Goal: Transaction & Acquisition: Book appointment/travel/reservation

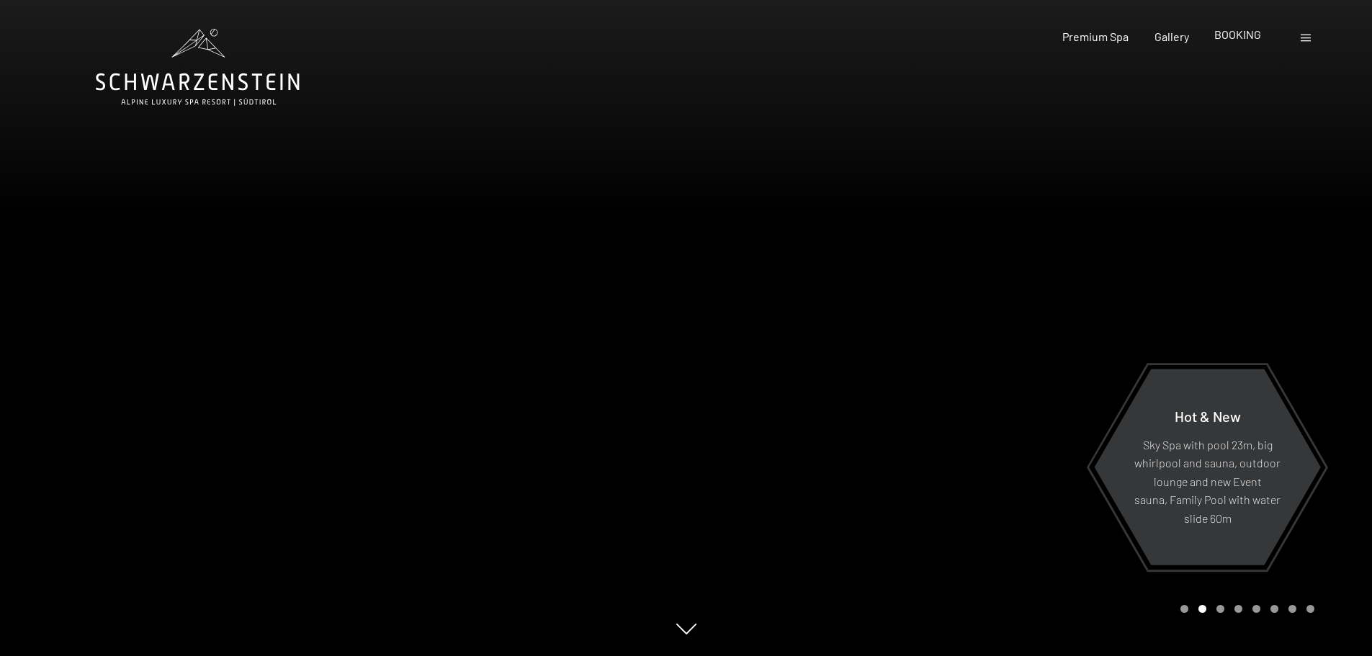
click at [1241, 35] on span "BOOKING" at bounding box center [1237, 34] width 47 height 14
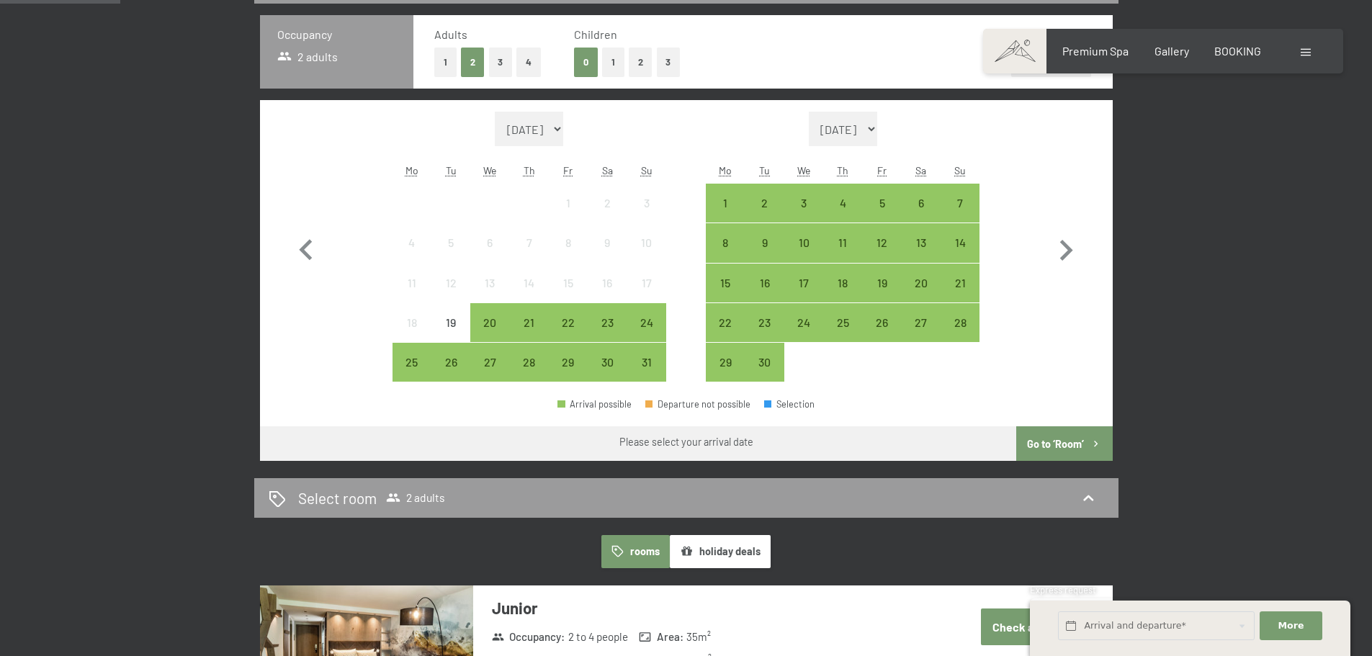
scroll to position [432, 0]
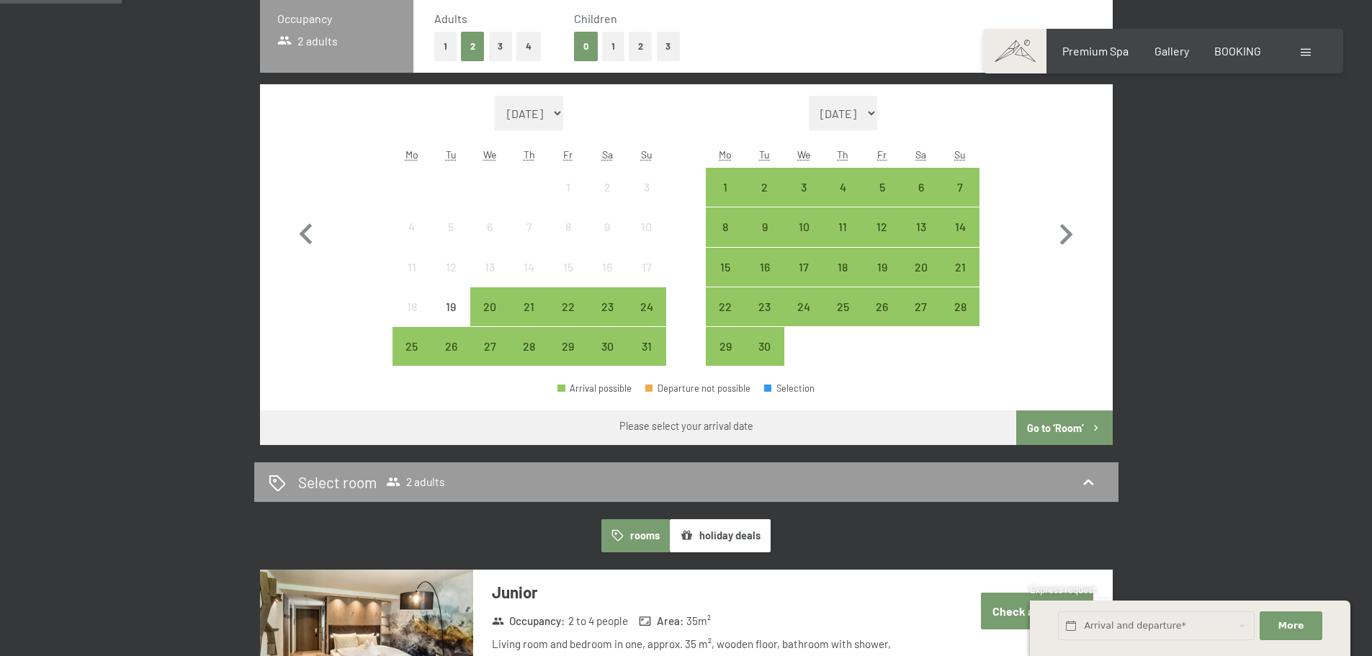
click at [878, 112] on select "September 2025 October 2025 November 2025 December 2025 January 2026 February 2…" at bounding box center [843, 113] width 69 height 35
drag, startPoint x: 868, startPoint y: 117, endPoint x: 621, endPoint y: 121, distance: 247.8
click at [867, 117] on select "September 2025 October 2025 November 2025 December 2025 January 2026 February 2…" at bounding box center [843, 113] width 69 height 35
click at [539, 115] on select "August 2025 September 2025 October 2025 November 2025 December 2025 January 202…" at bounding box center [529, 113] width 69 height 35
select select "2025-10-01"
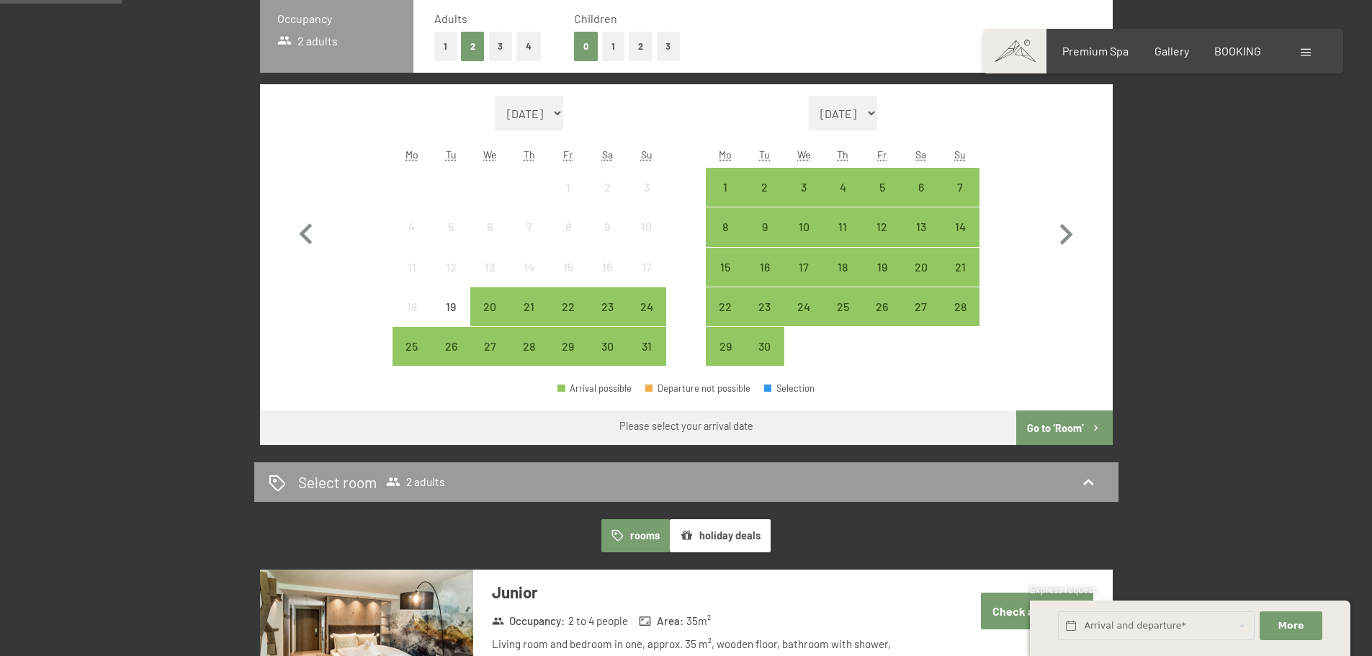
select select "2025-11-01"
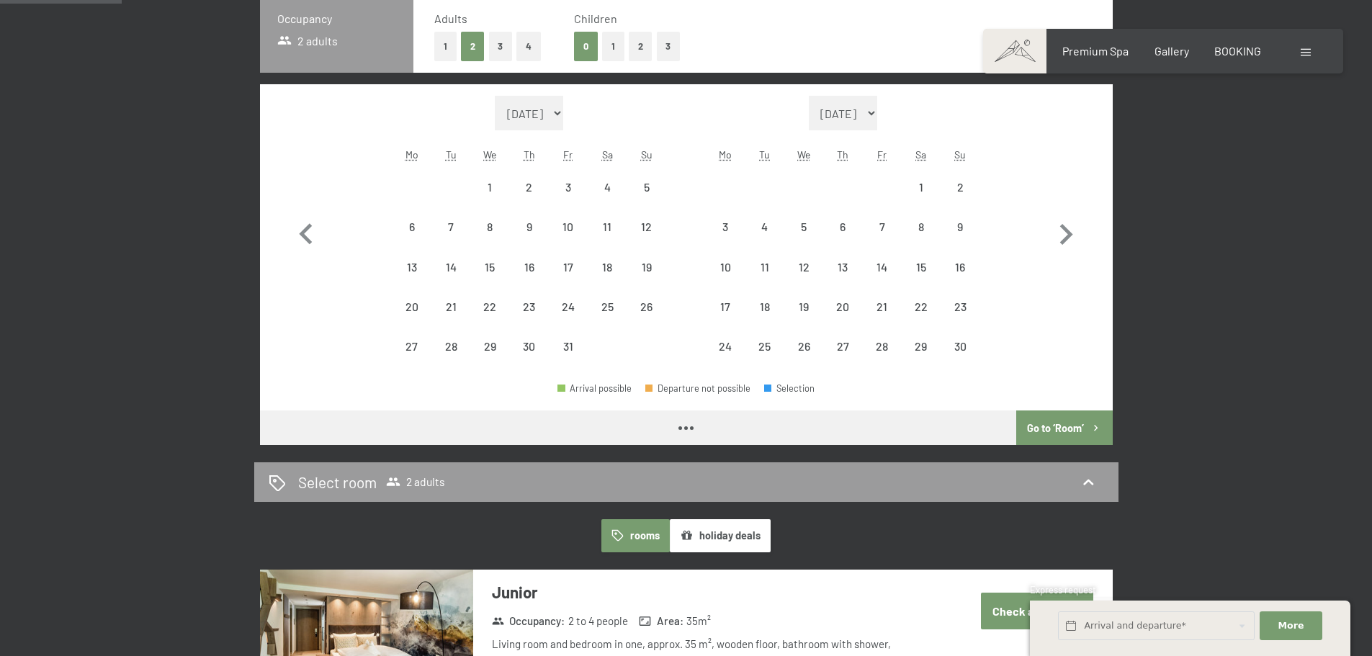
drag, startPoint x: 544, startPoint y: 119, endPoint x: 544, endPoint y: 129, distance: 10.1
click at [544, 119] on select "August 2025 September 2025 October 2025 November 2025 December 2025 January 202…" at bounding box center [529, 113] width 69 height 35
select select "2025-10-01"
select select "2025-11-01"
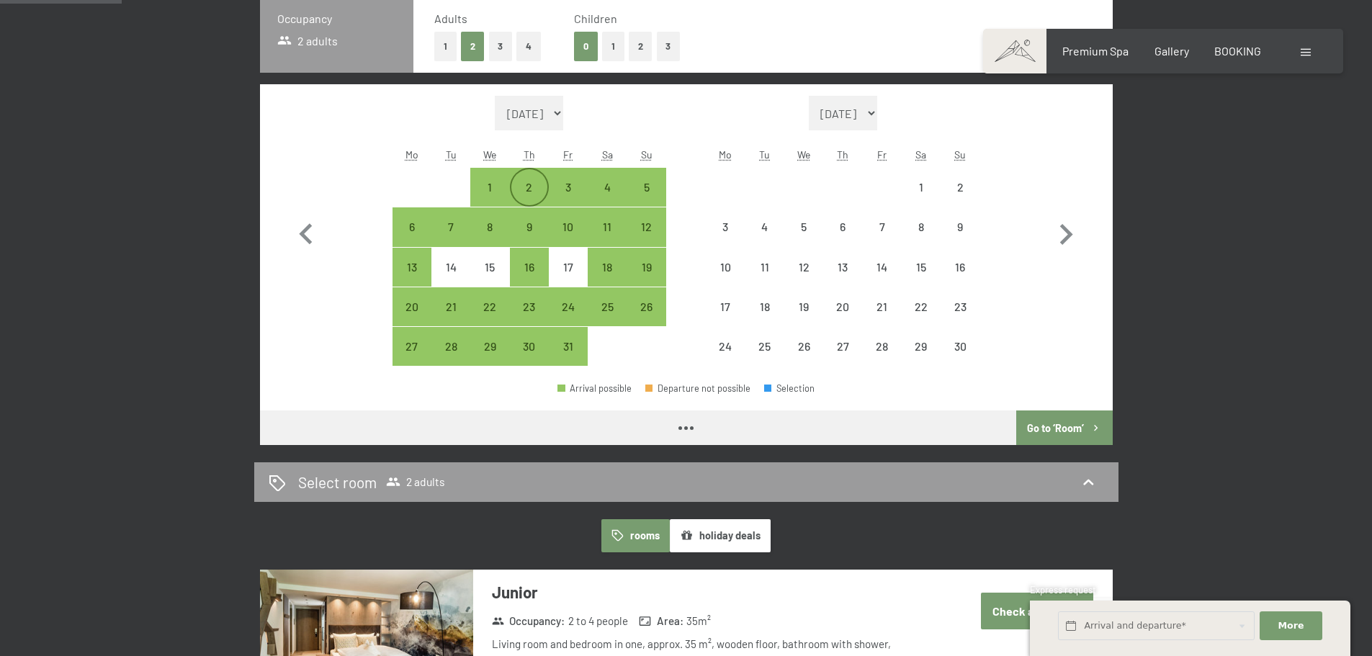
select select "2025-10-01"
select select "2025-11-01"
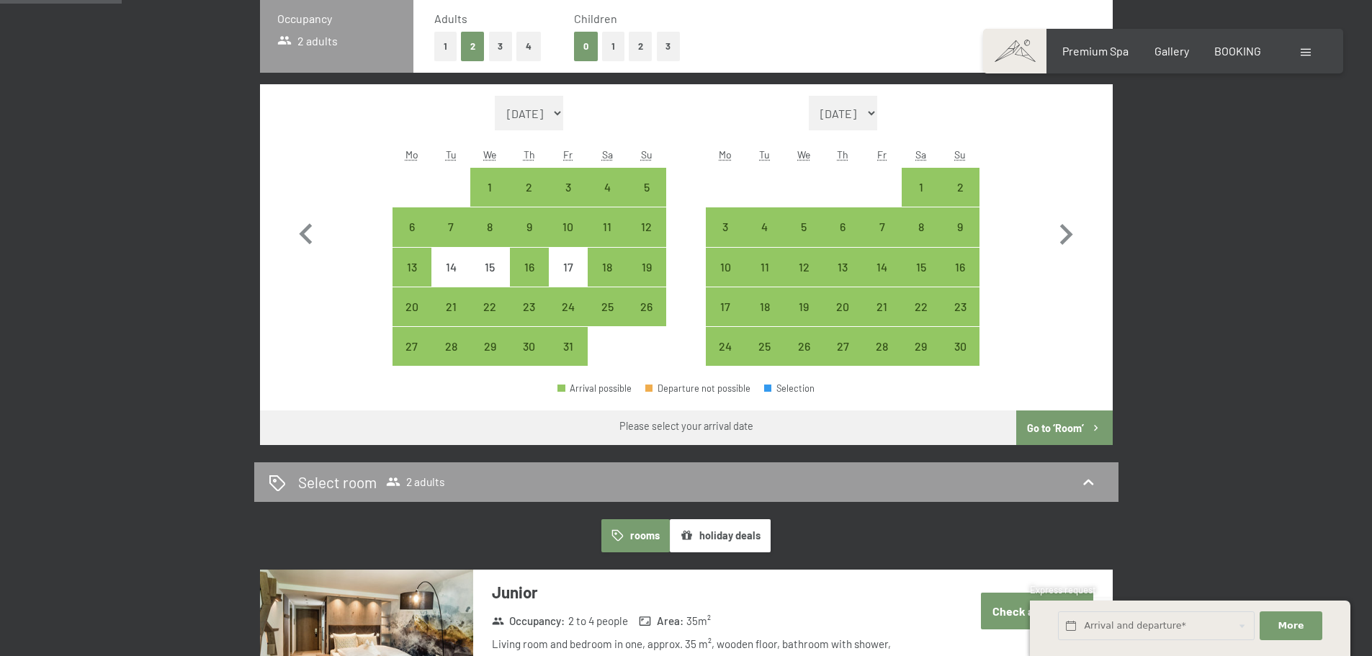
click at [531, 117] on select "August 2025 September 2025 October 2025 November 2025 December 2025 January 202…" at bounding box center [529, 113] width 69 height 35
select select "2025-09-01"
select select "2025-10-01"
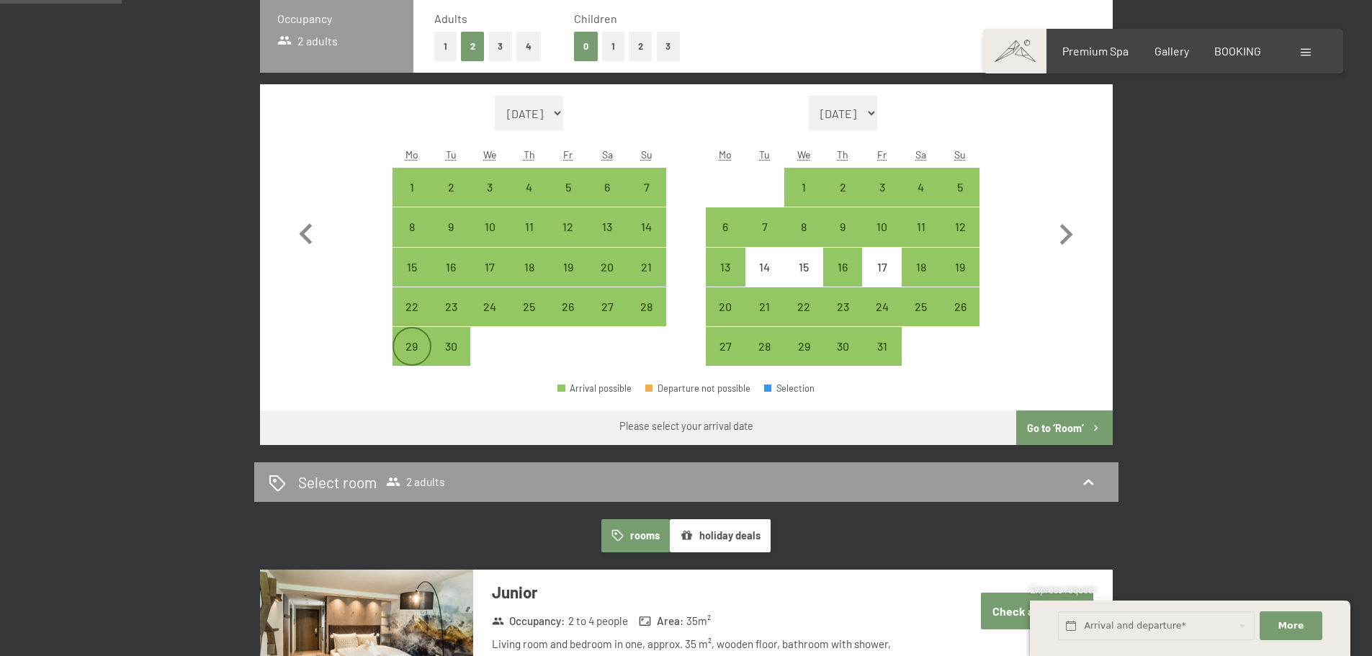
click at [407, 346] on div "29" at bounding box center [412, 359] width 36 height 36
select select "2025-09-01"
select select "2025-10-01"
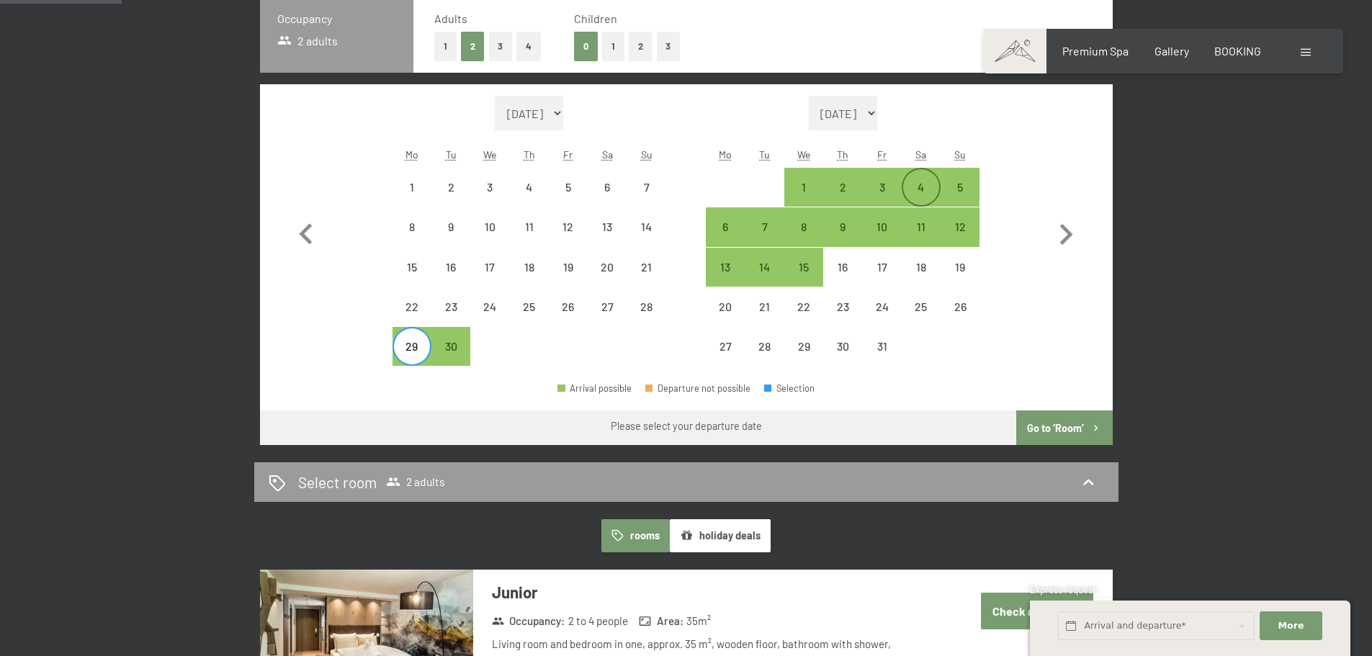
click at [920, 188] on div "4" at bounding box center [921, 199] width 36 height 36
select select "2025-09-01"
select select "2025-10-01"
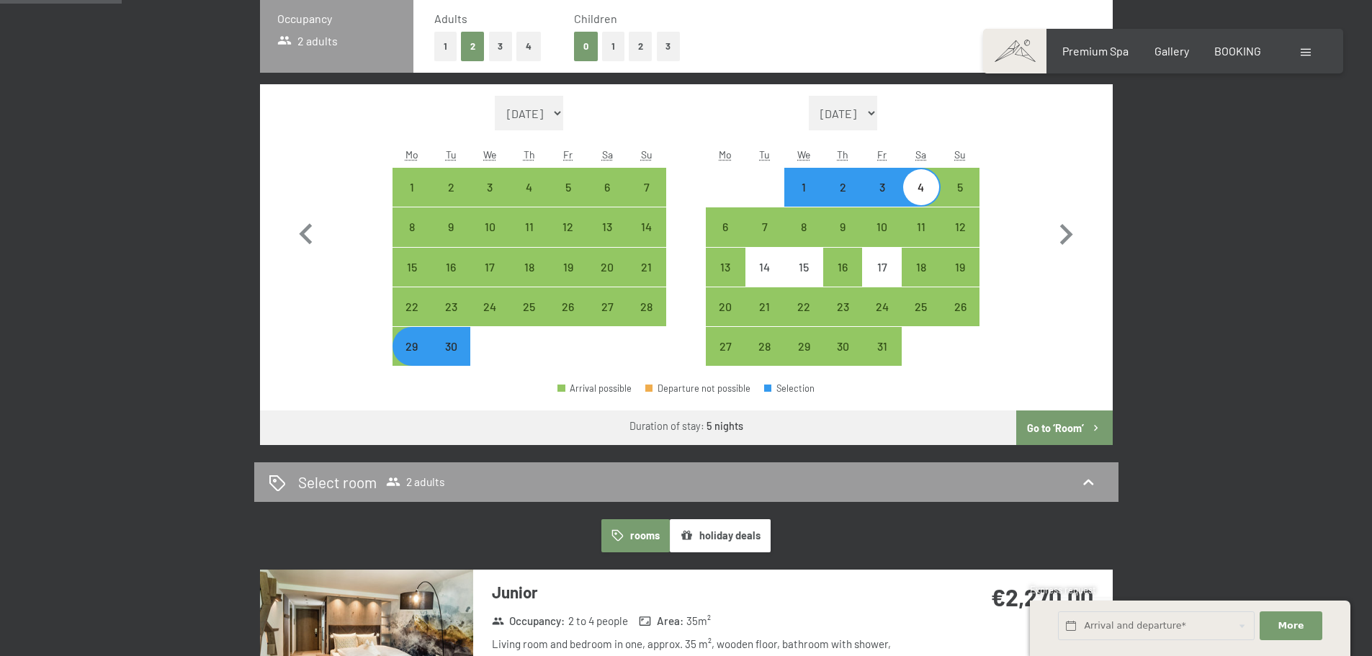
click at [1054, 431] on button "Go to ‘Room’" at bounding box center [1064, 427] width 96 height 35
select select "2025-09-01"
select select "2025-10-01"
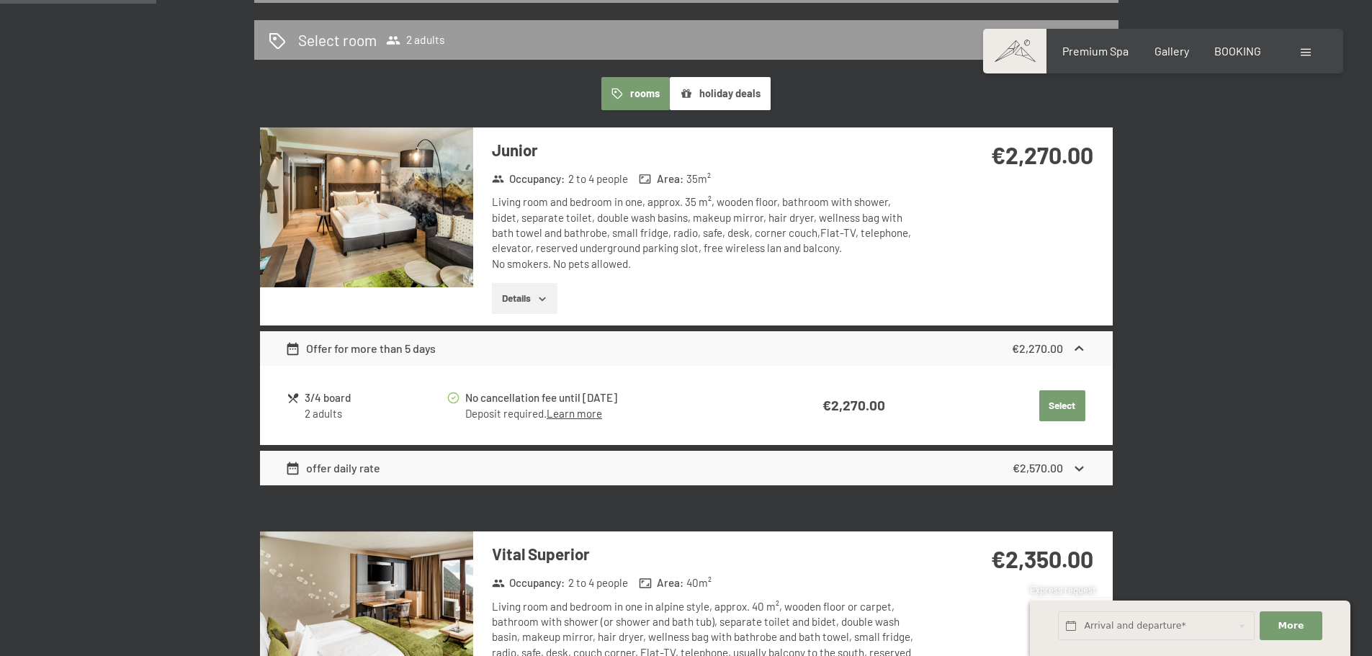
scroll to position [288, 0]
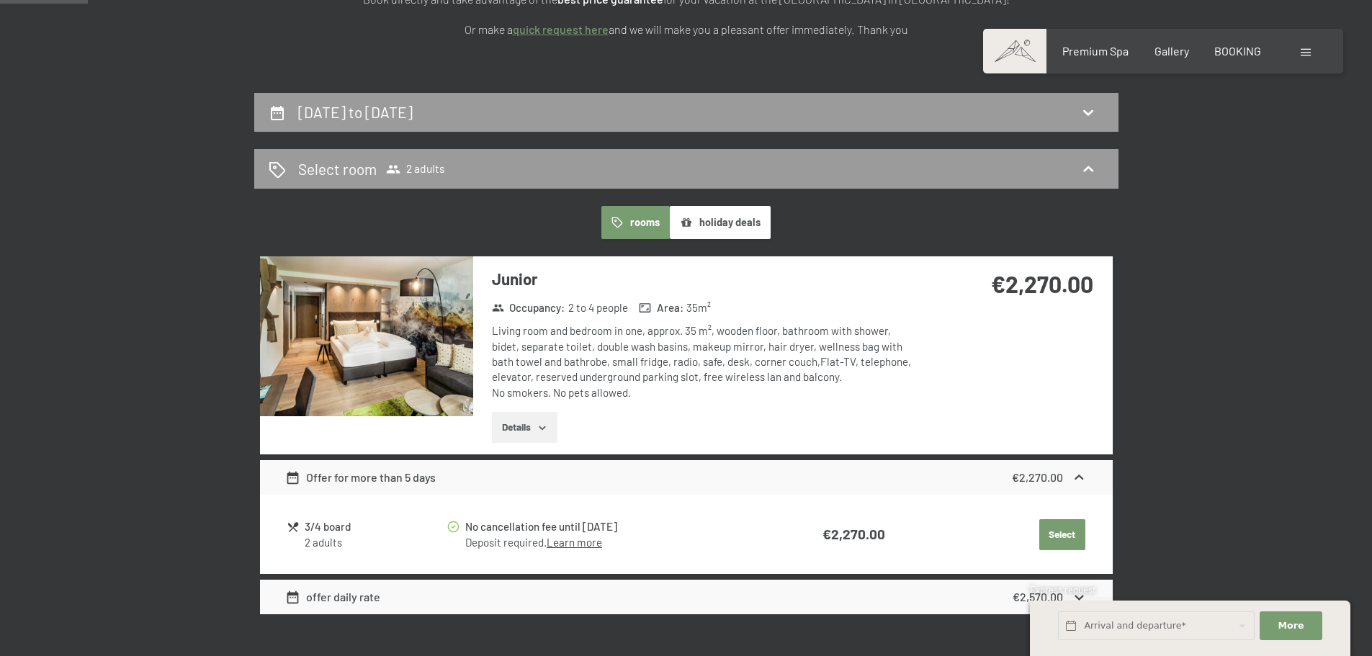
click at [529, 428] on button "Details" at bounding box center [525, 428] width 66 height 32
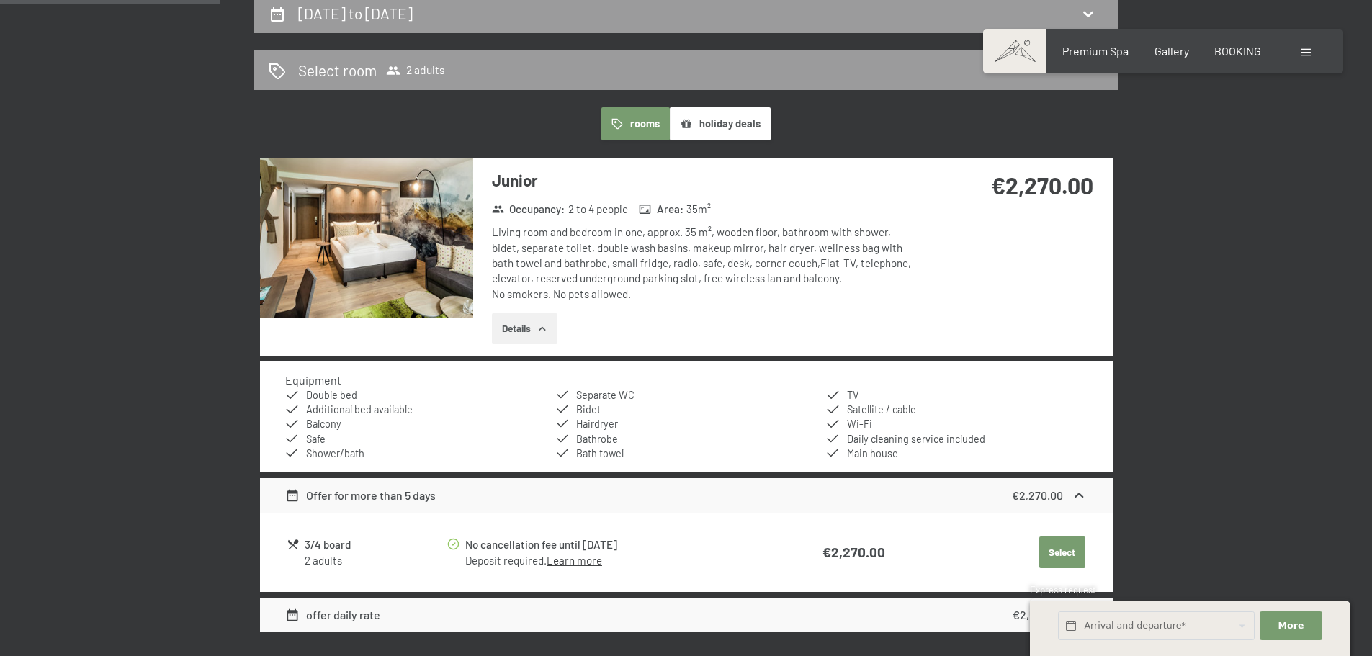
scroll to position [360, 0]
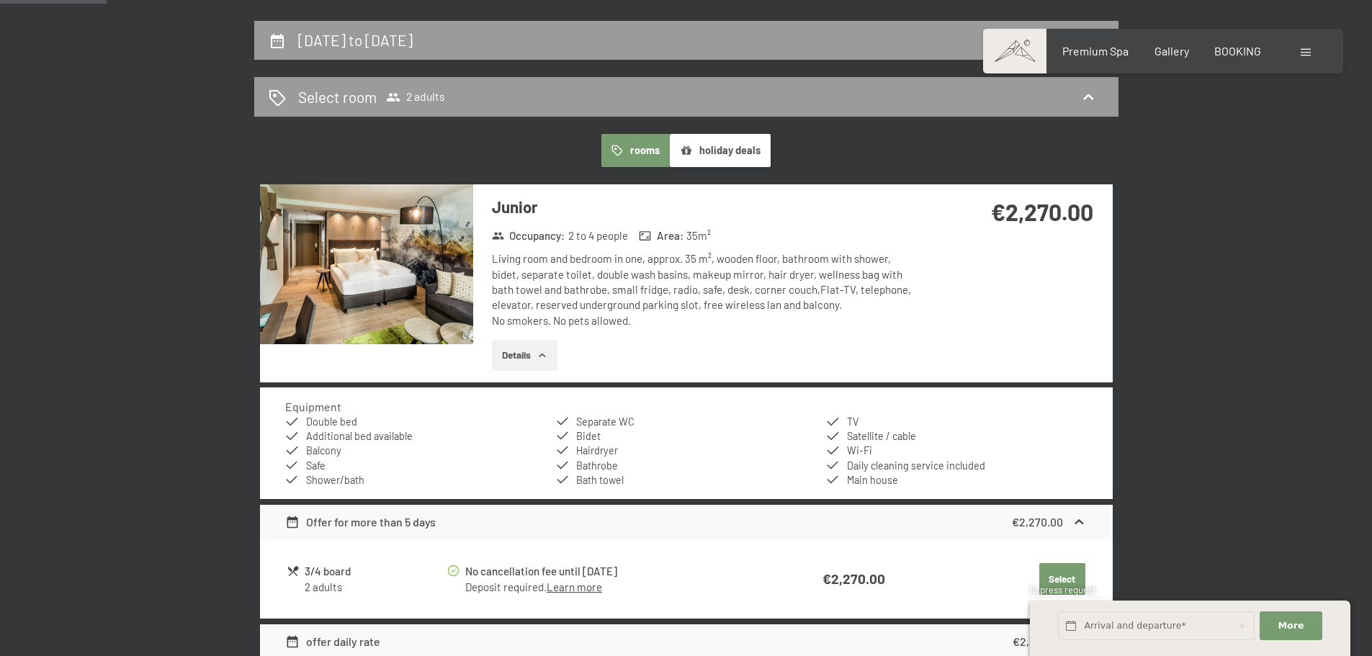
click at [376, 239] on img at bounding box center [366, 264] width 213 height 160
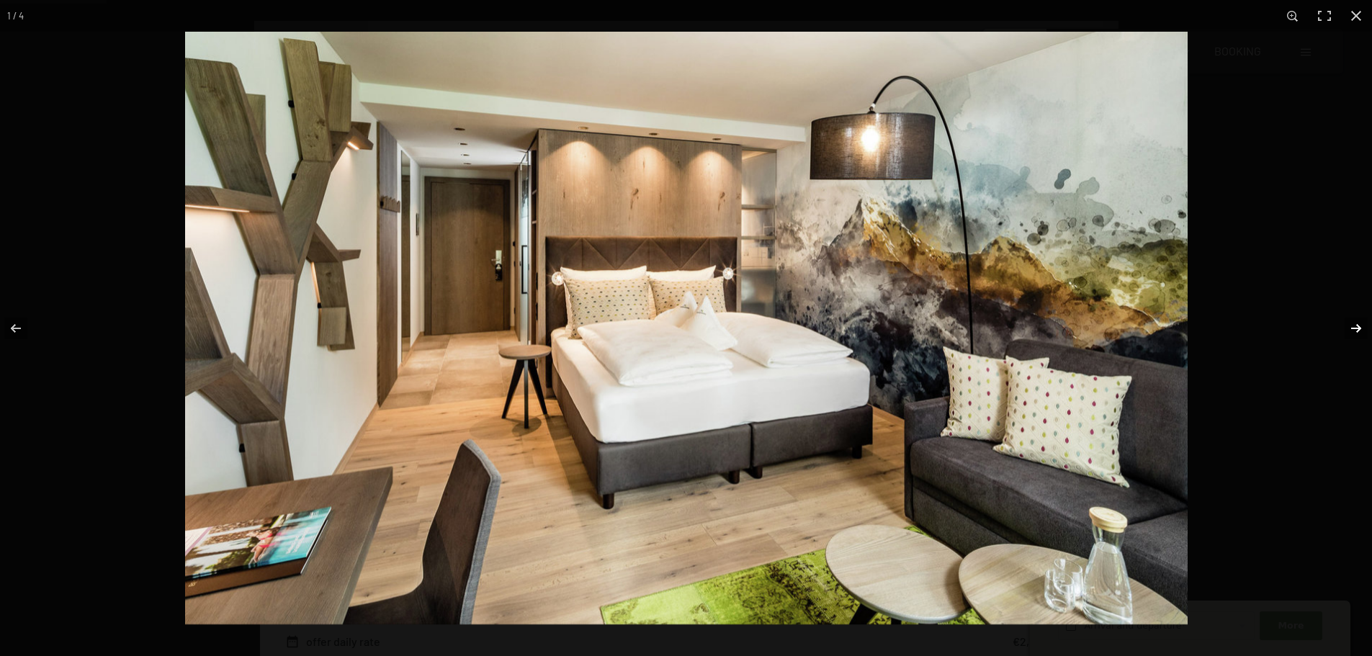
click at [1347, 325] on button "button" at bounding box center [1346, 328] width 50 height 72
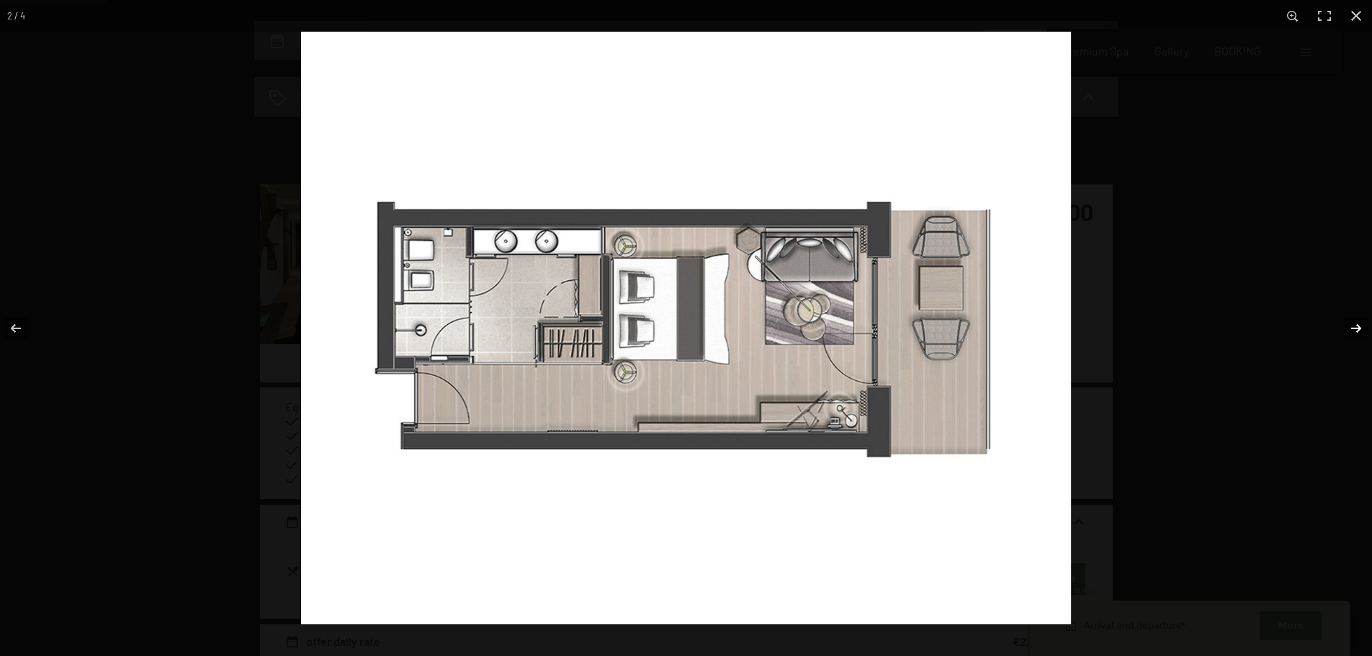
click at [1347, 325] on button "button" at bounding box center [1346, 328] width 50 height 72
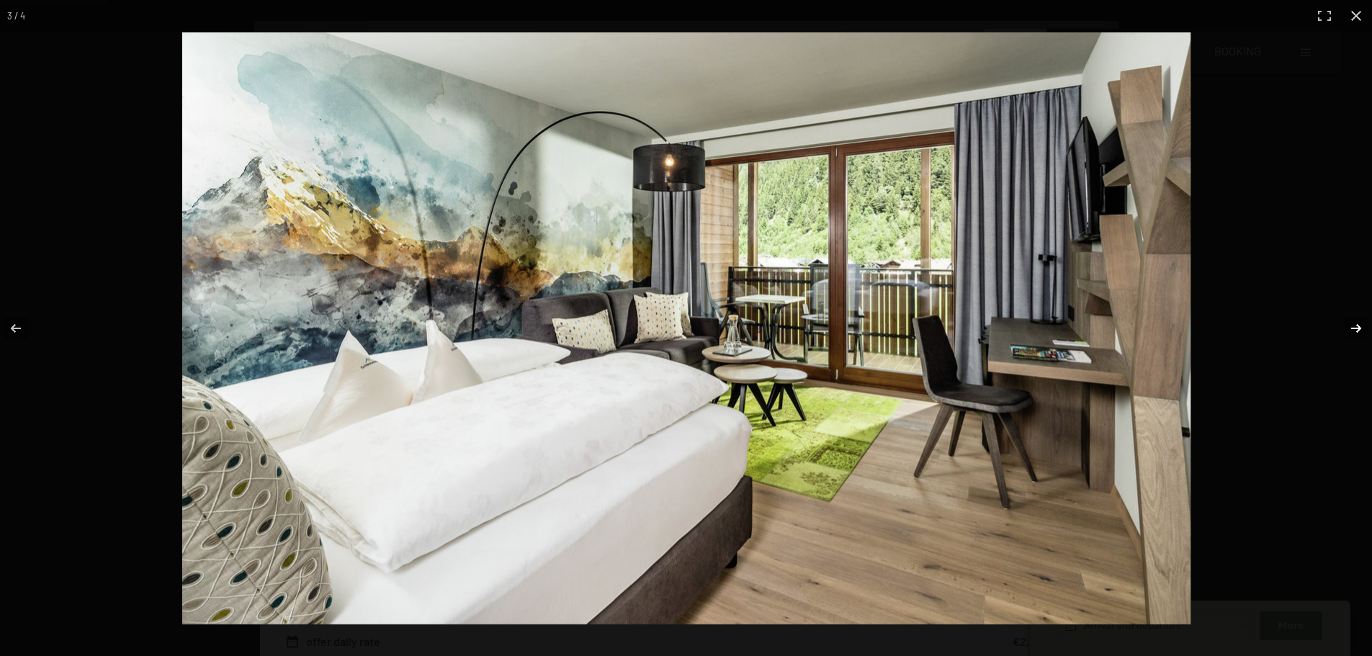
click at [1347, 325] on button "button" at bounding box center [1346, 328] width 50 height 72
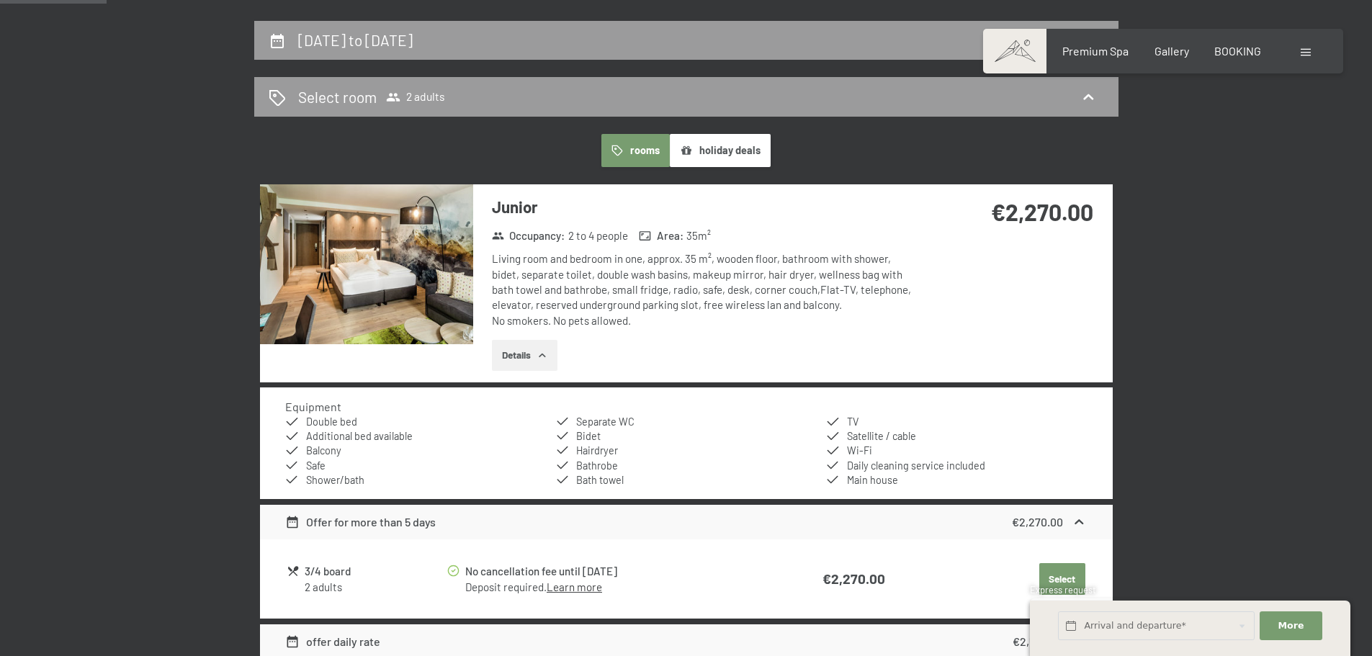
click at [0, 0] on button "button" at bounding box center [0, 0] width 0 height 0
